Goal: Information Seeking & Learning: Learn about a topic

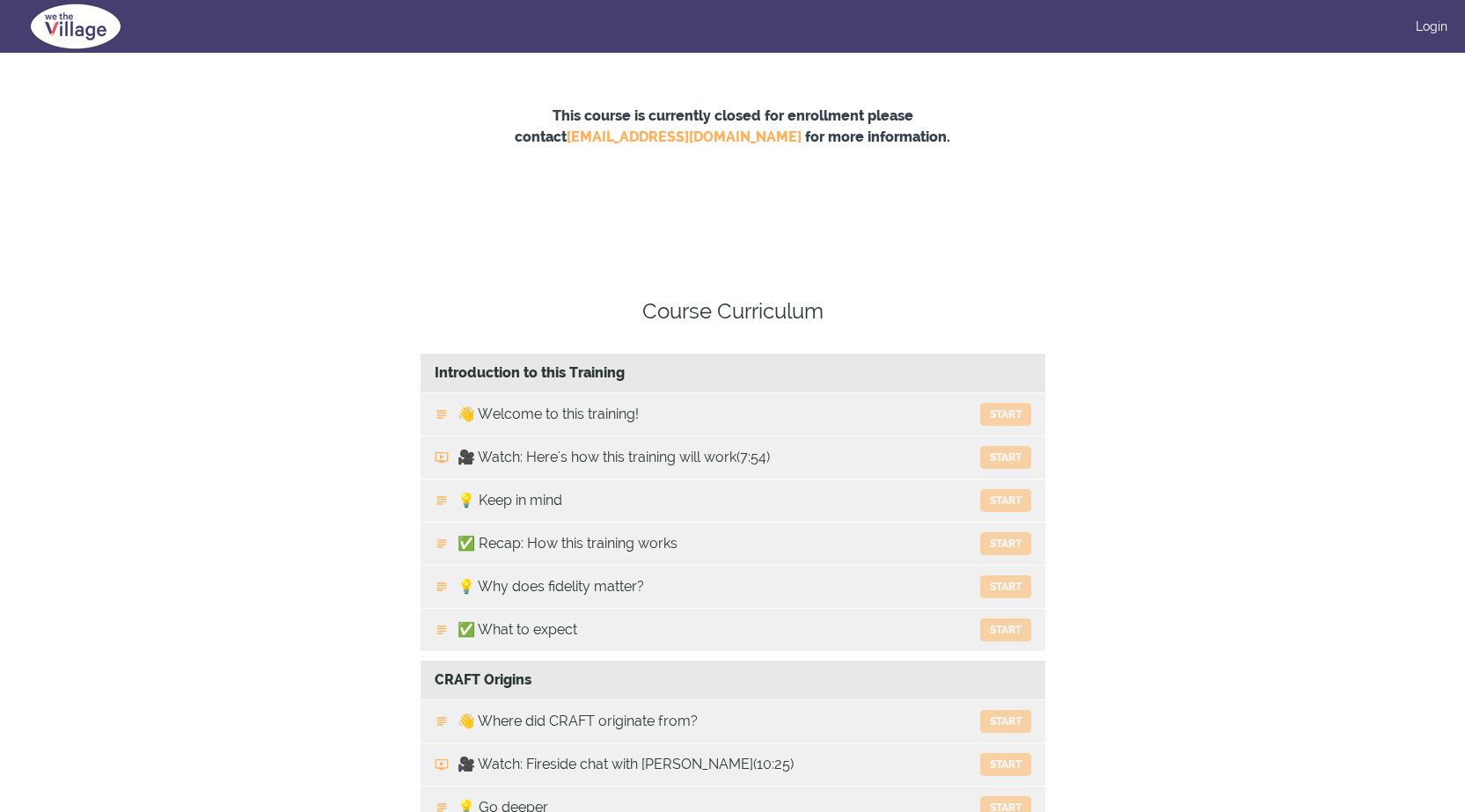
click at [1434, 14] on div "Login" at bounding box center [732, 26] width 1430 height 53
click at [1432, 25] on link "Login" at bounding box center [1431, 25] width 32 height 17
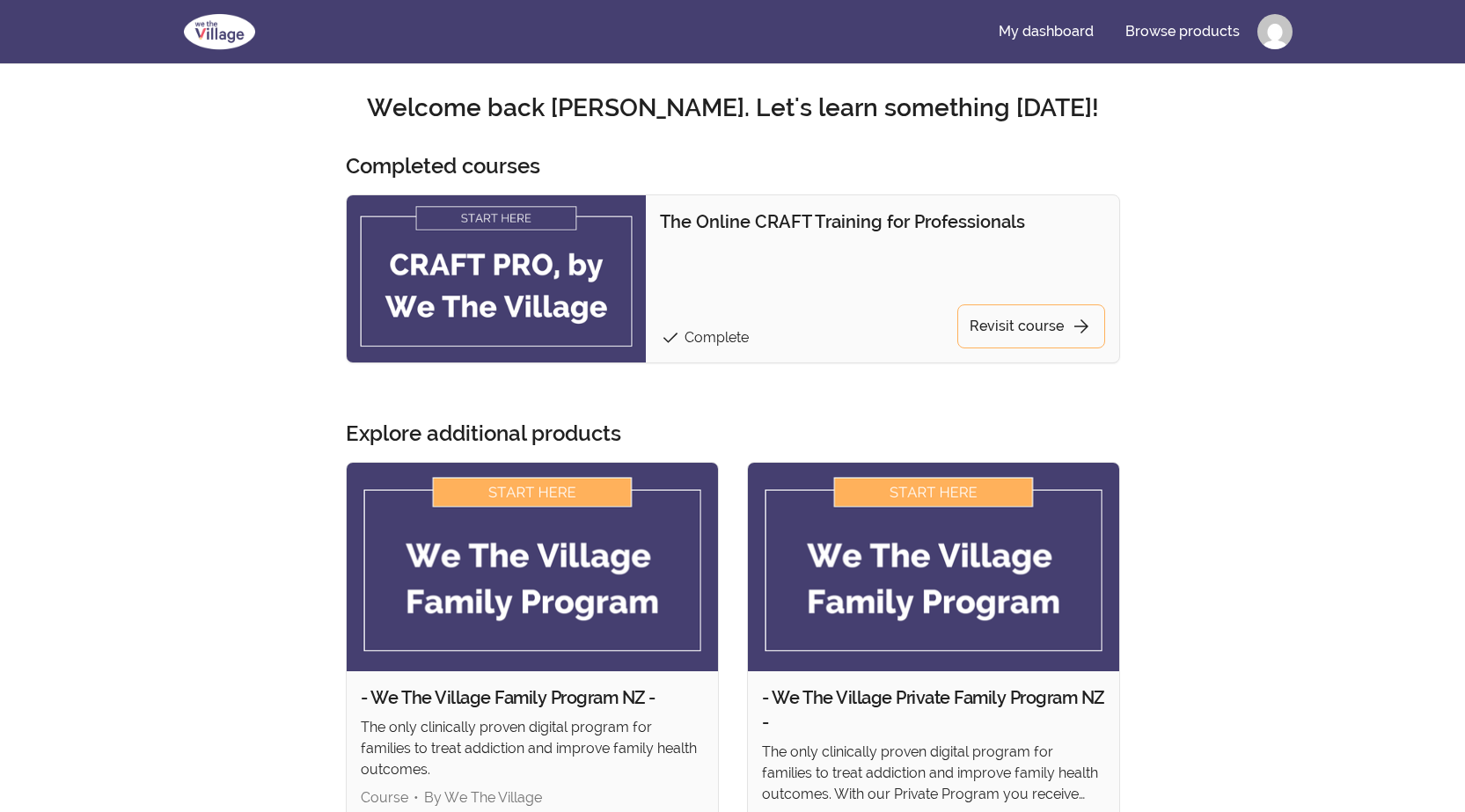
click at [998, 10] on nav "My dashboard Browse products" at bounding box center [732, 32] width 1409 height 64
click at [1031, 37] on link "My dashboard" at bounding box center [1047, 32] width 123 height 43
click at [1175, 36] on link "Browse products" at bounding box center [1182, 32] width 143 height 43
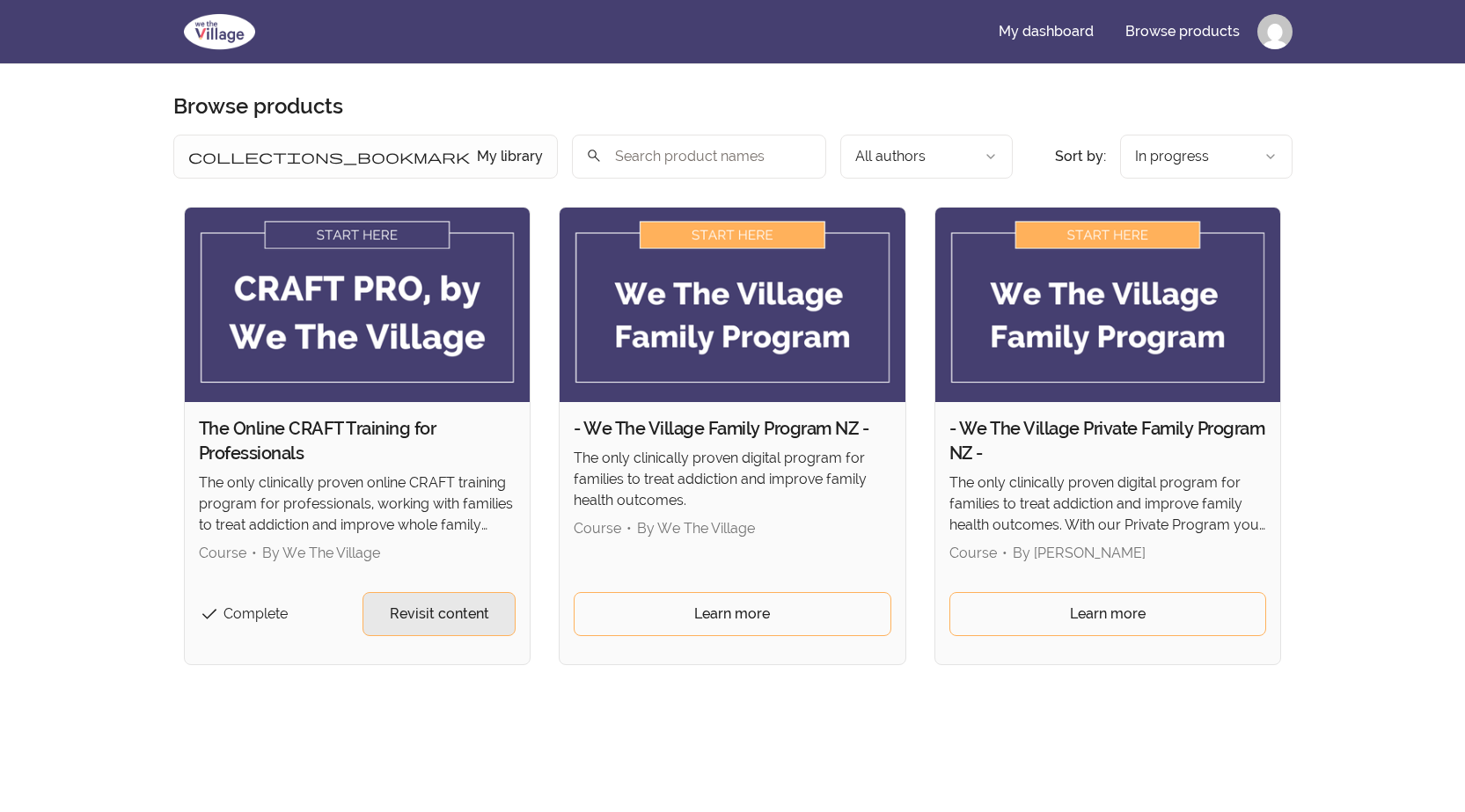
click at [408, 606] on span "Revisit content" at bounding box center [439, 613] width 100 height 21
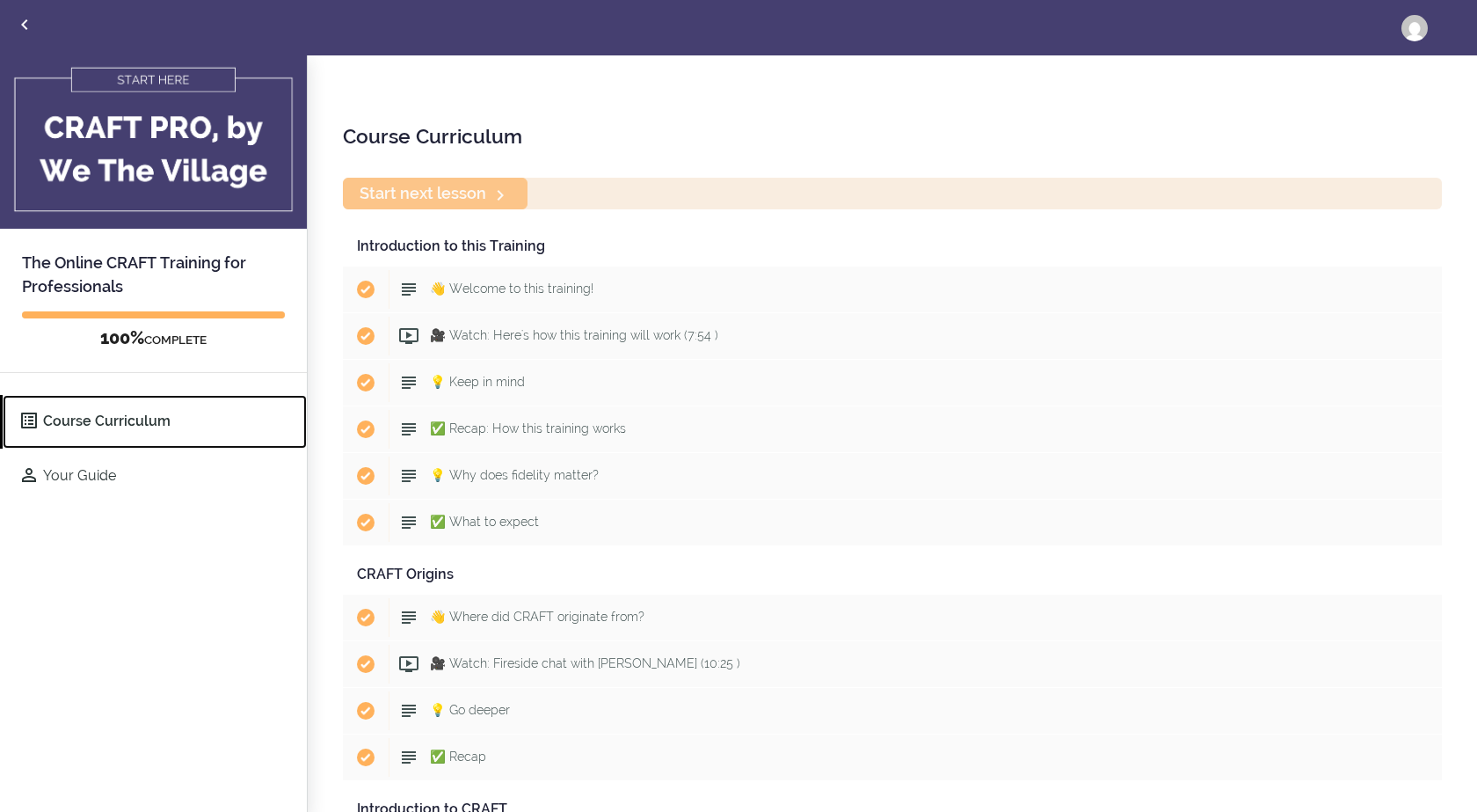
click at [23, 429] on icon at bounding box center [28, 420] width 21 height 21
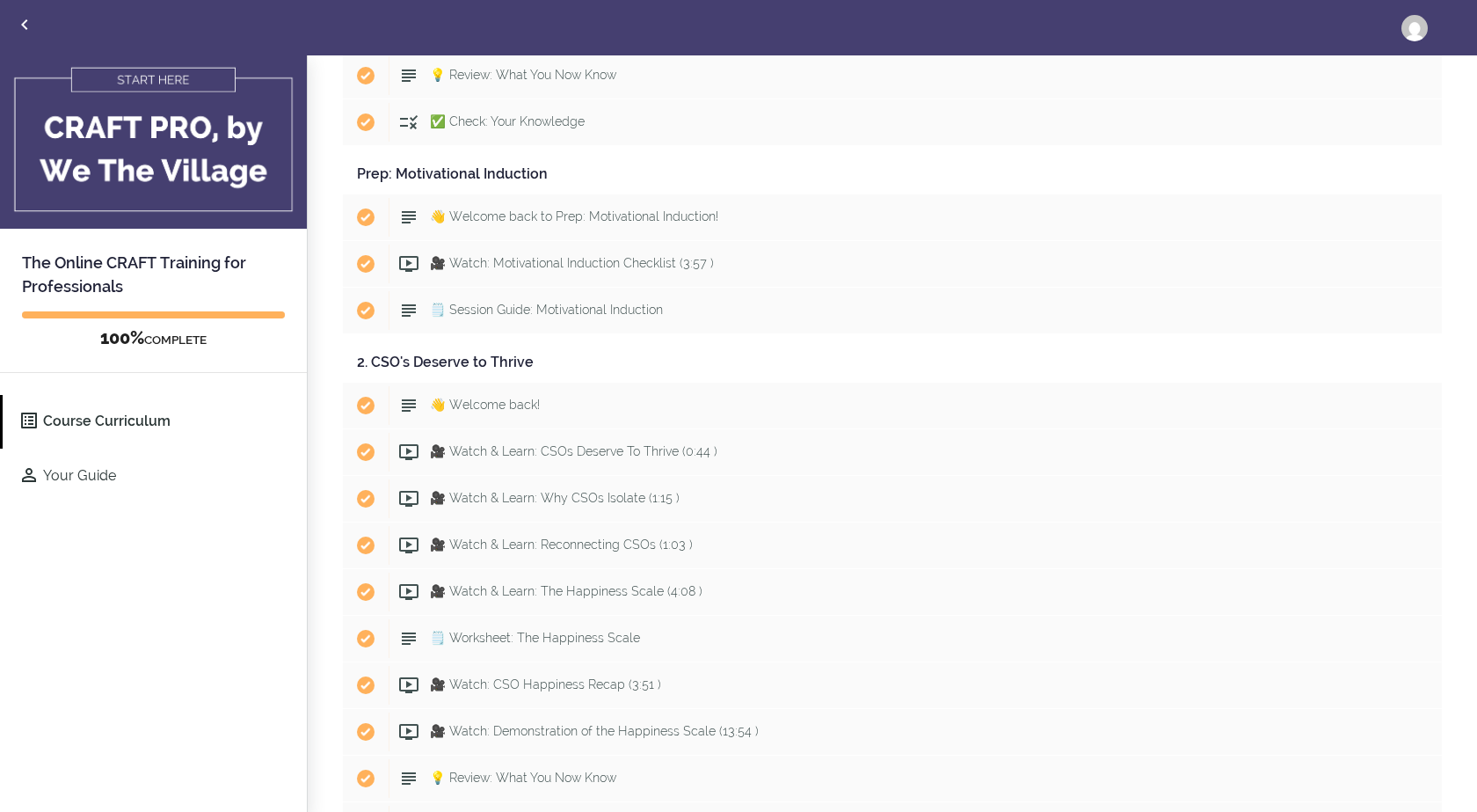
scroll to position [2110, 0]
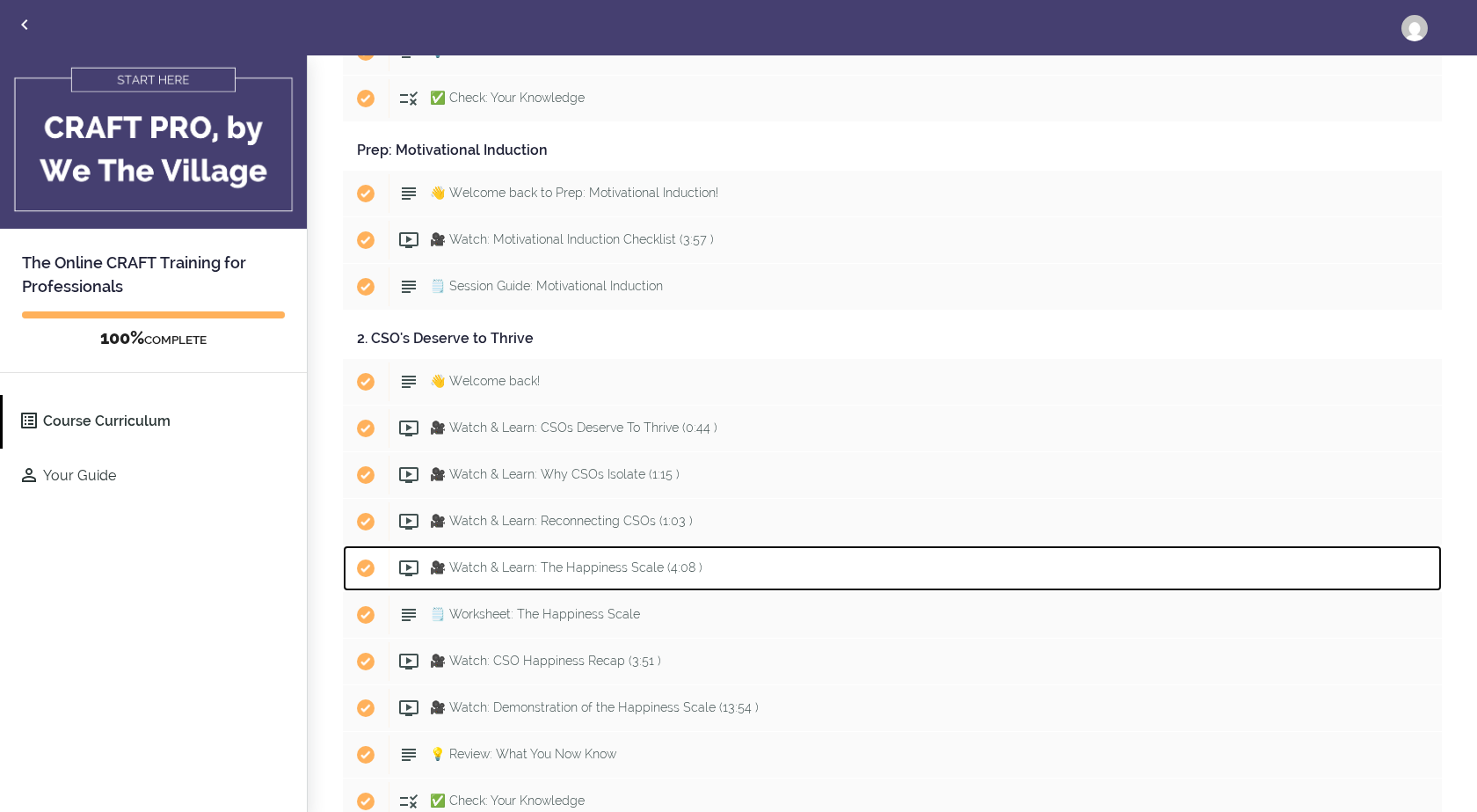
click at [571, 564] on span "🎥 Watch & Learn: The Happiness Scale (4:08 )" at bounding box center [566, 567] width 272 height 15
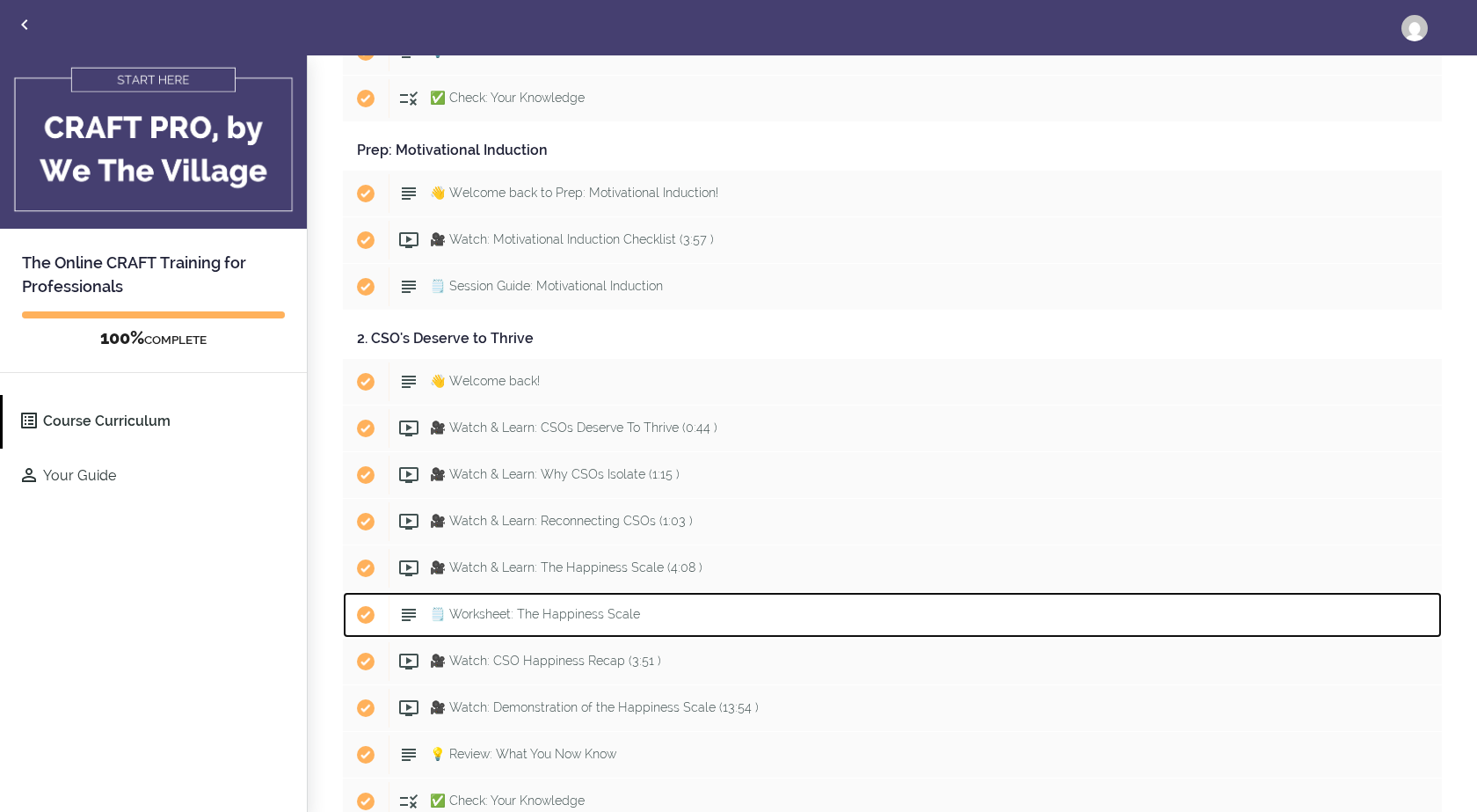
click at [494, 613] on span "🗒️ Worksheet: The Happiness Scale" at bounding box center [535, 614] width 210 height 15
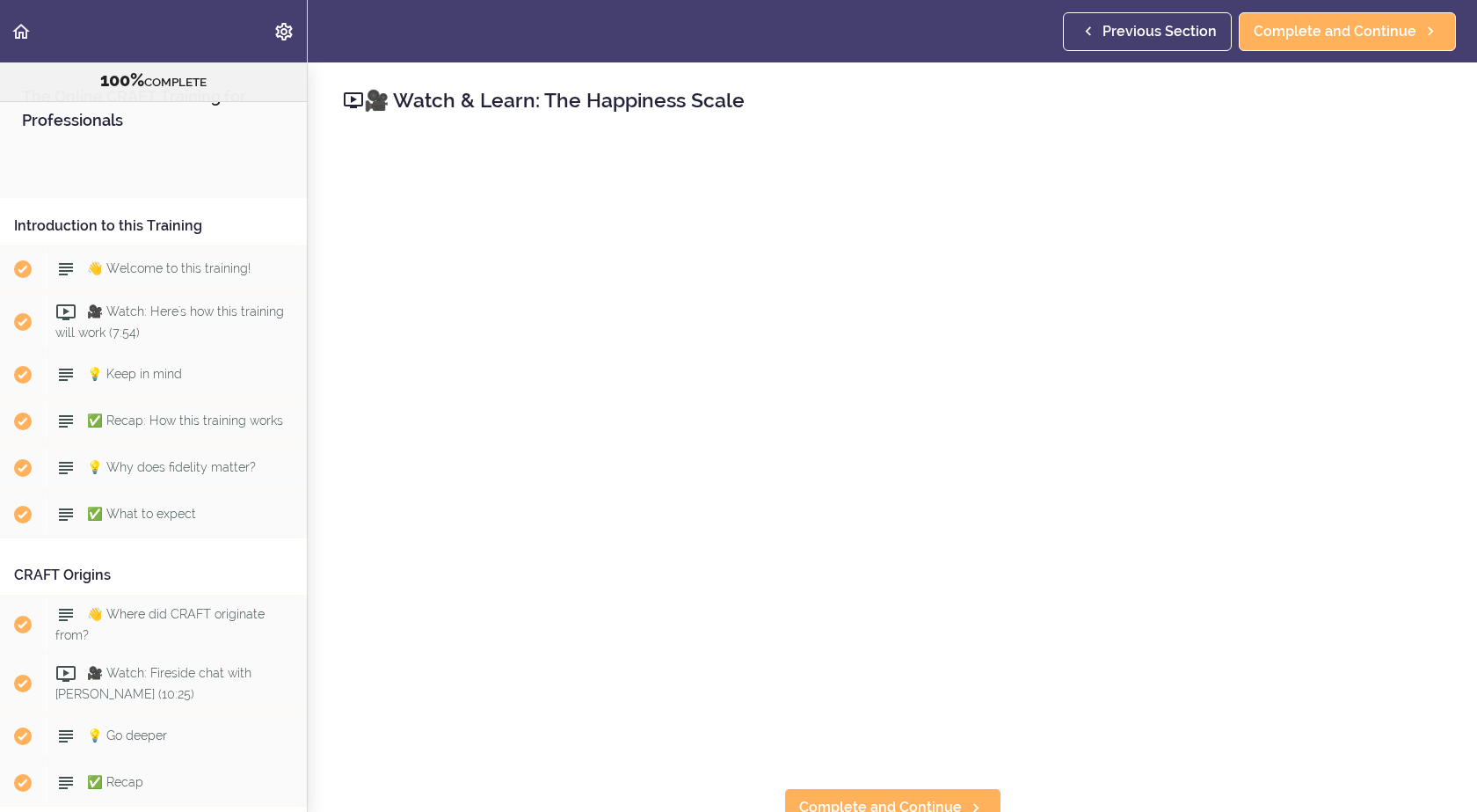
scroll to position [2922, 0]
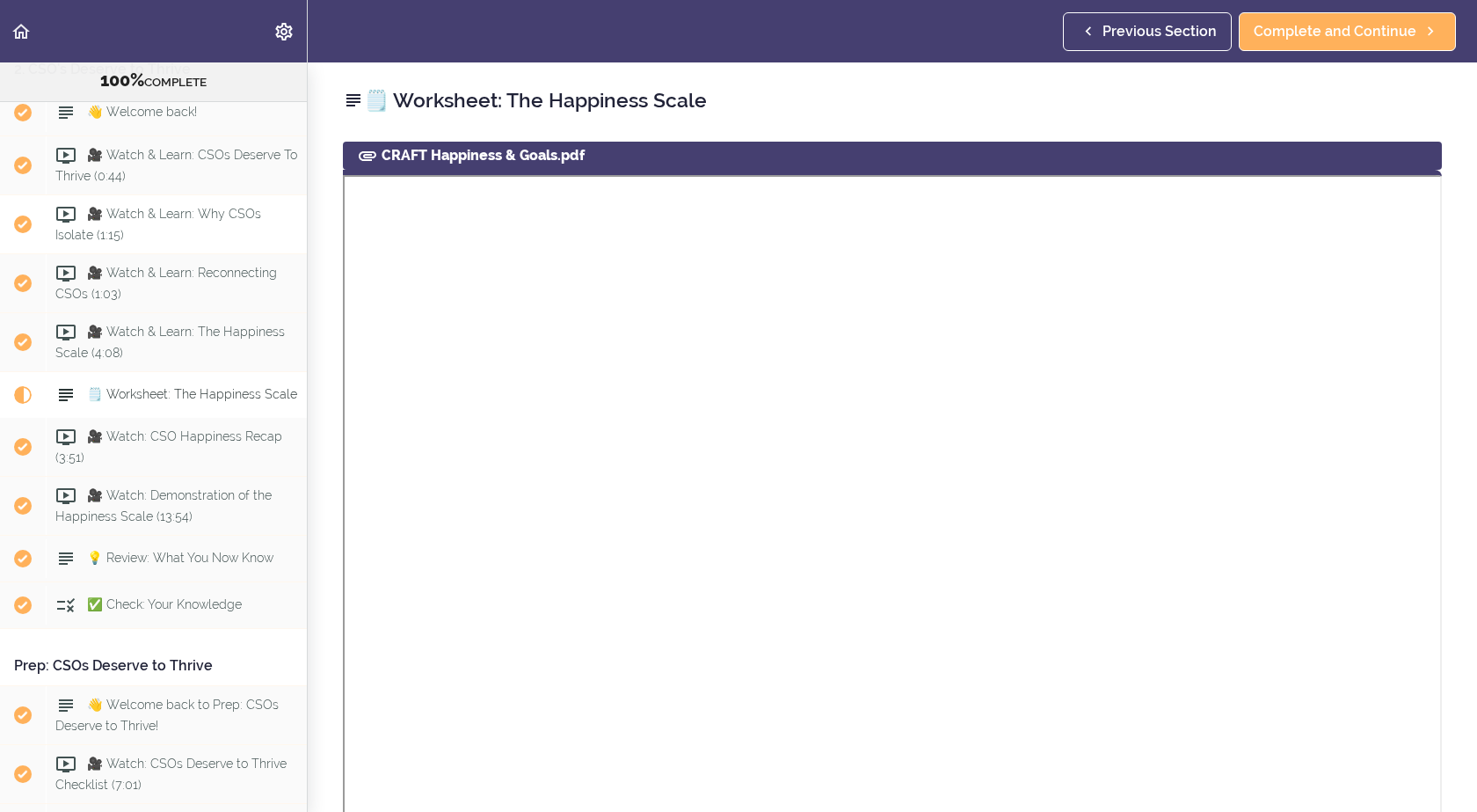
scroll to position [2726, 0]
